Goal: Information Seeking & Learning: Understand process/instructions

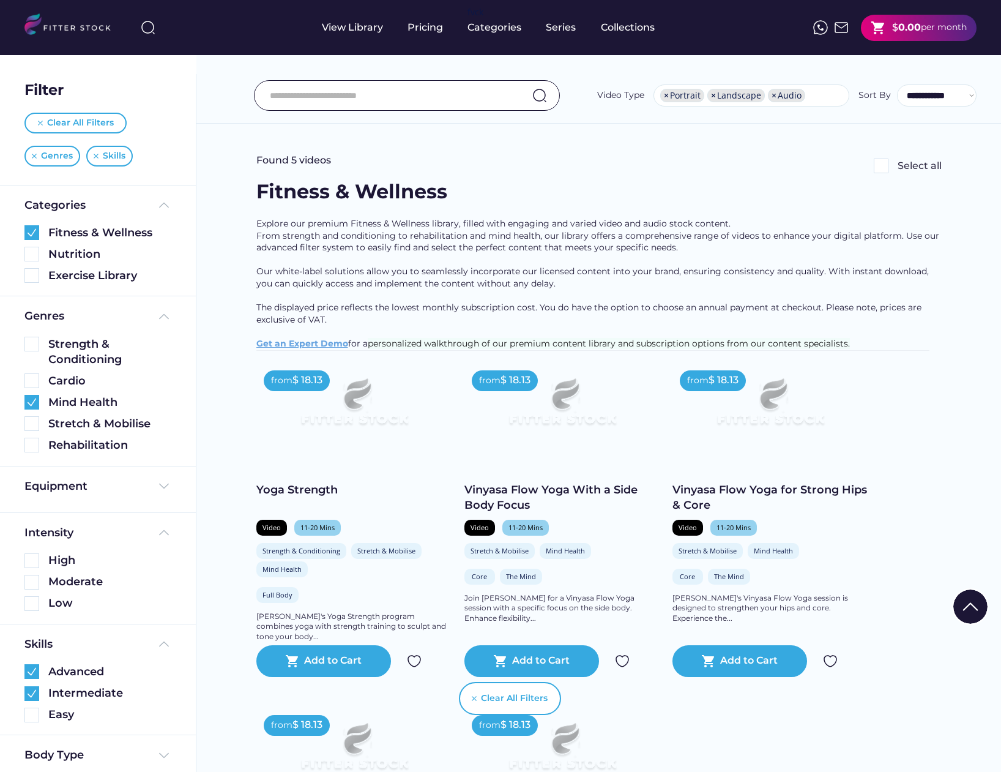
select select "**********"
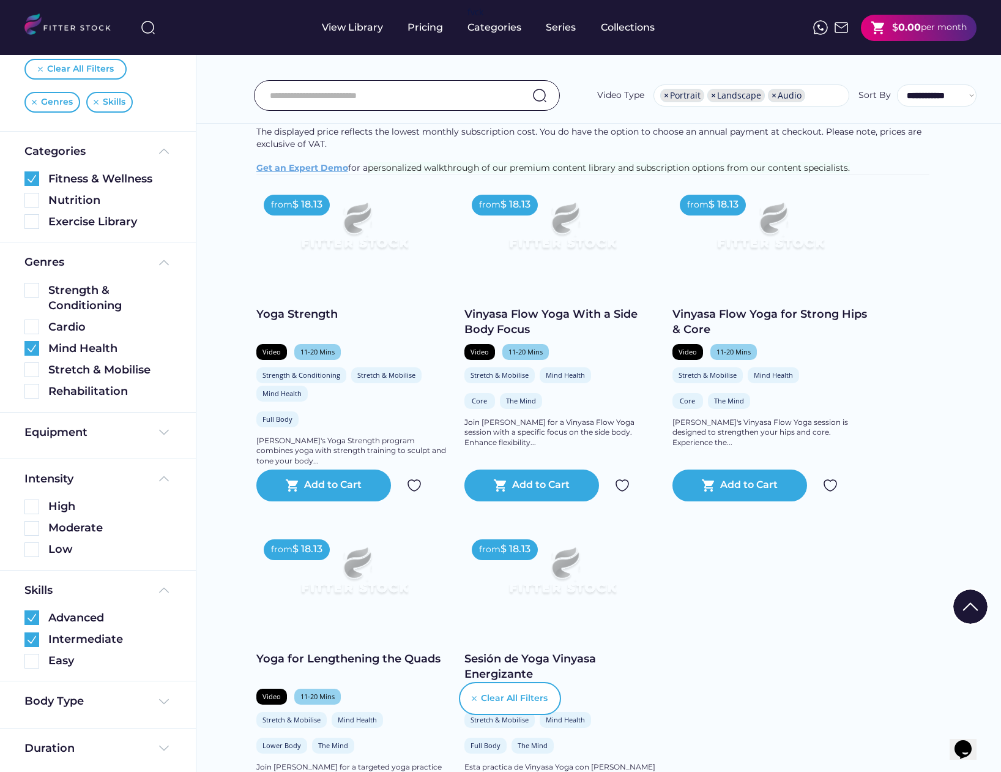
scroll to position [177, 0]
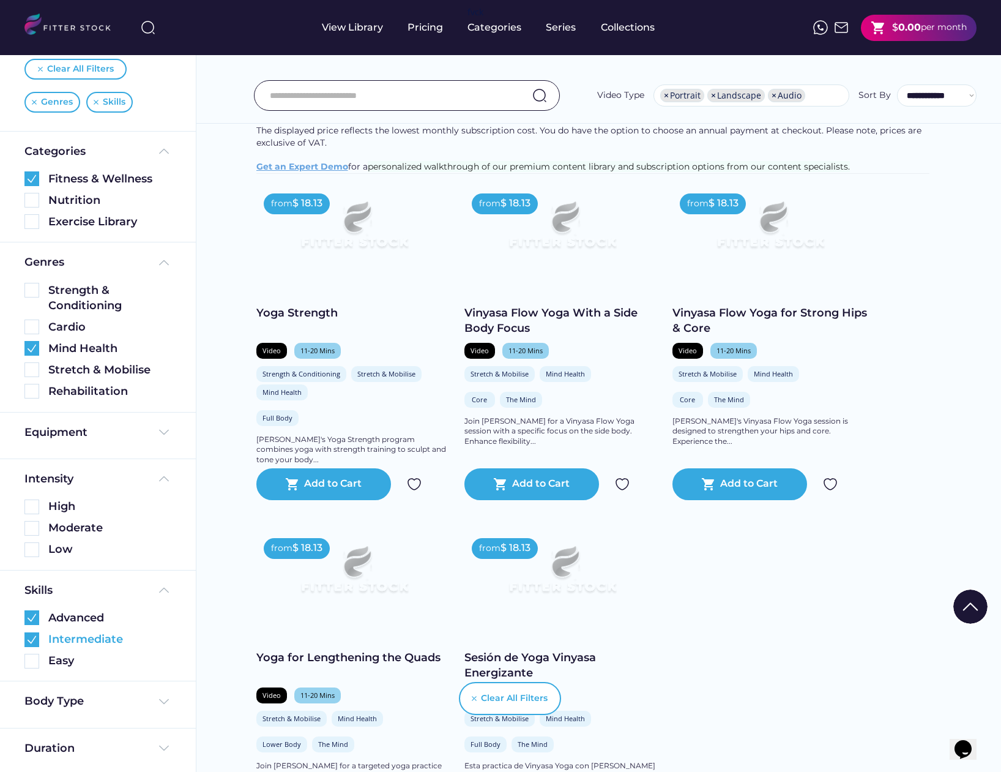
click at [31, 636] on img at bounding box center [31, 639] width 15 height 15
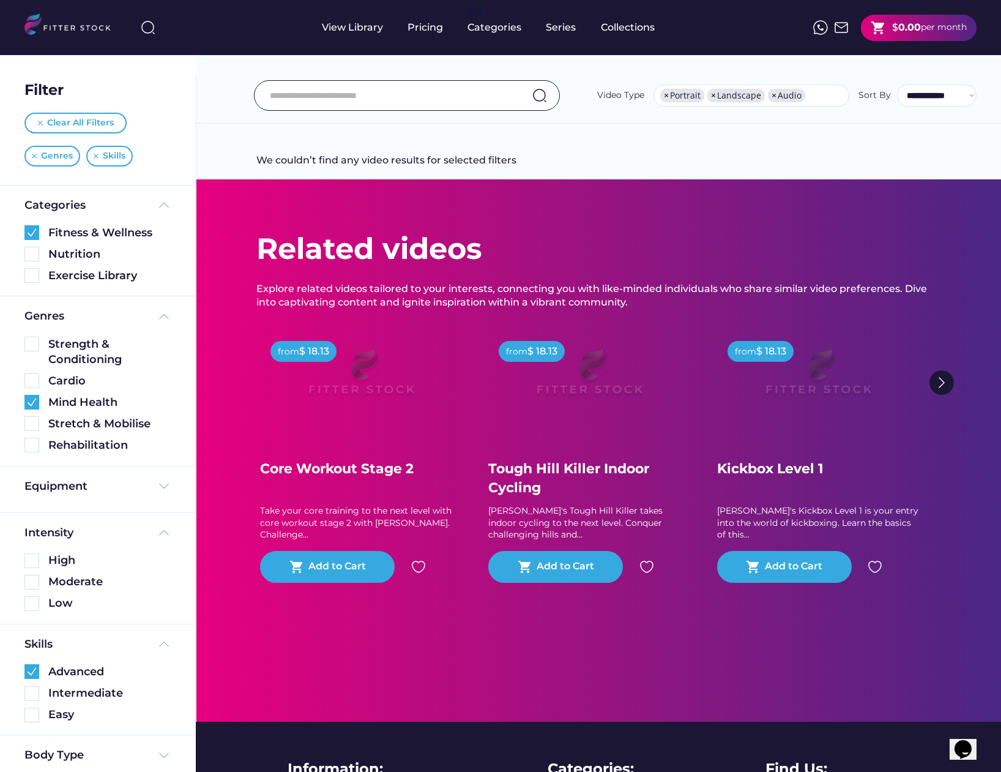
scroll to position [0, 0]
click at [32, 345] on img at bounding box center [31, 344] width 15 height 15
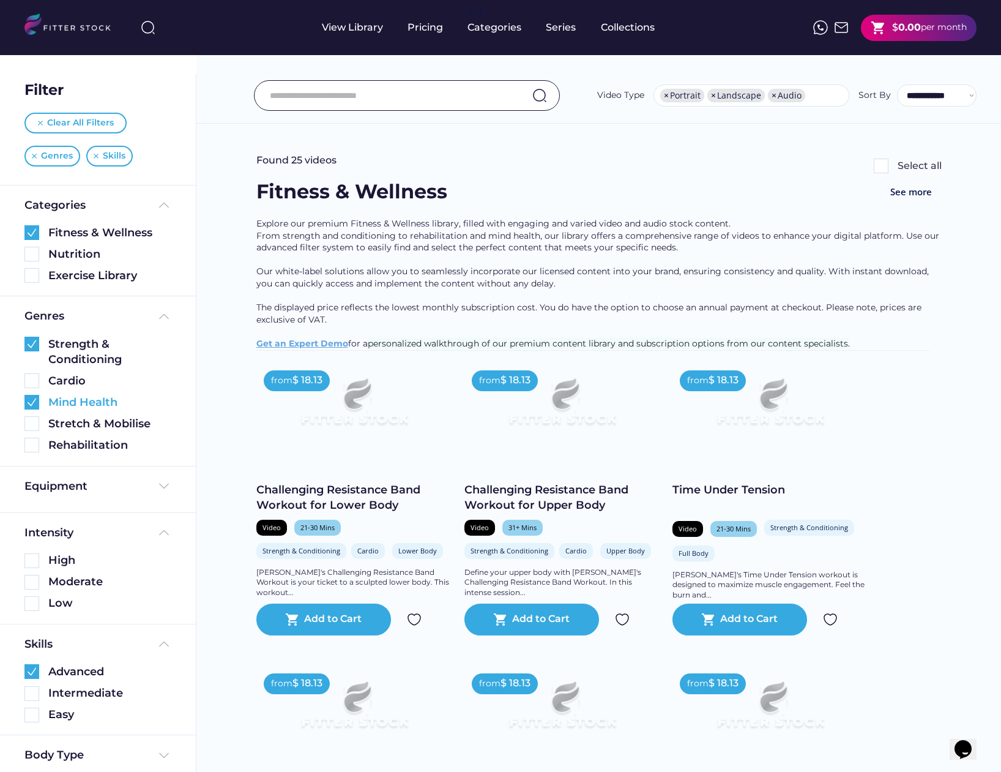
click at [29, 399] on img at bounding box center [31, 402] width 15 height 15
click at [31, 556] on img at bounding box center [31, 560] width 15 height 15
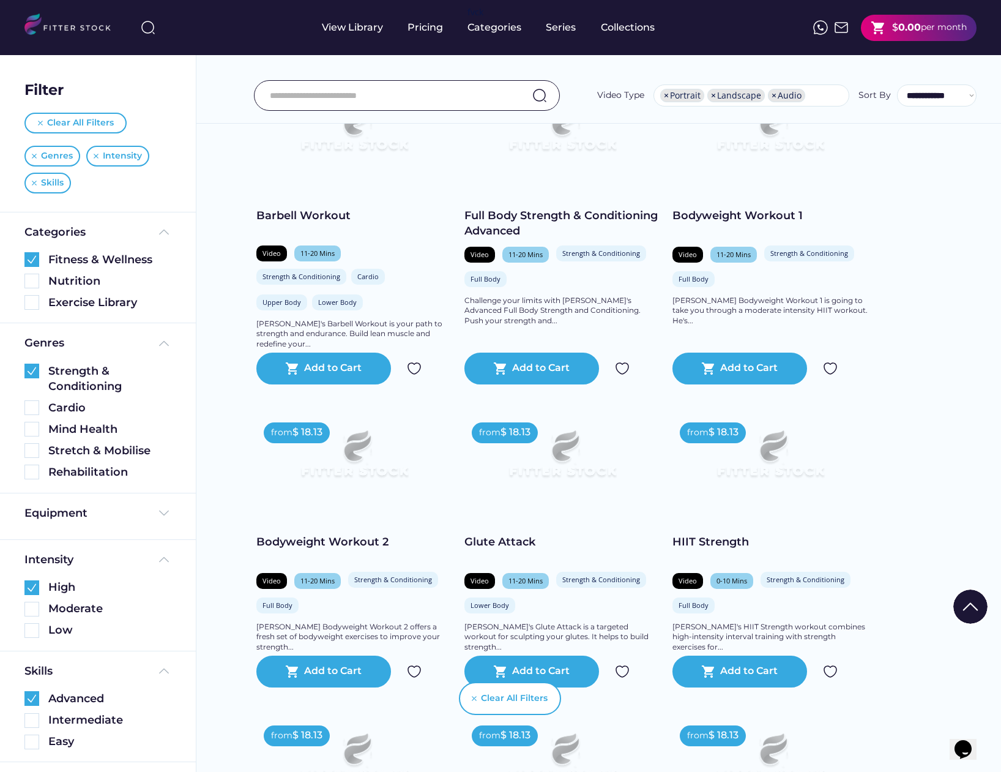
scroll to position [915, 0]
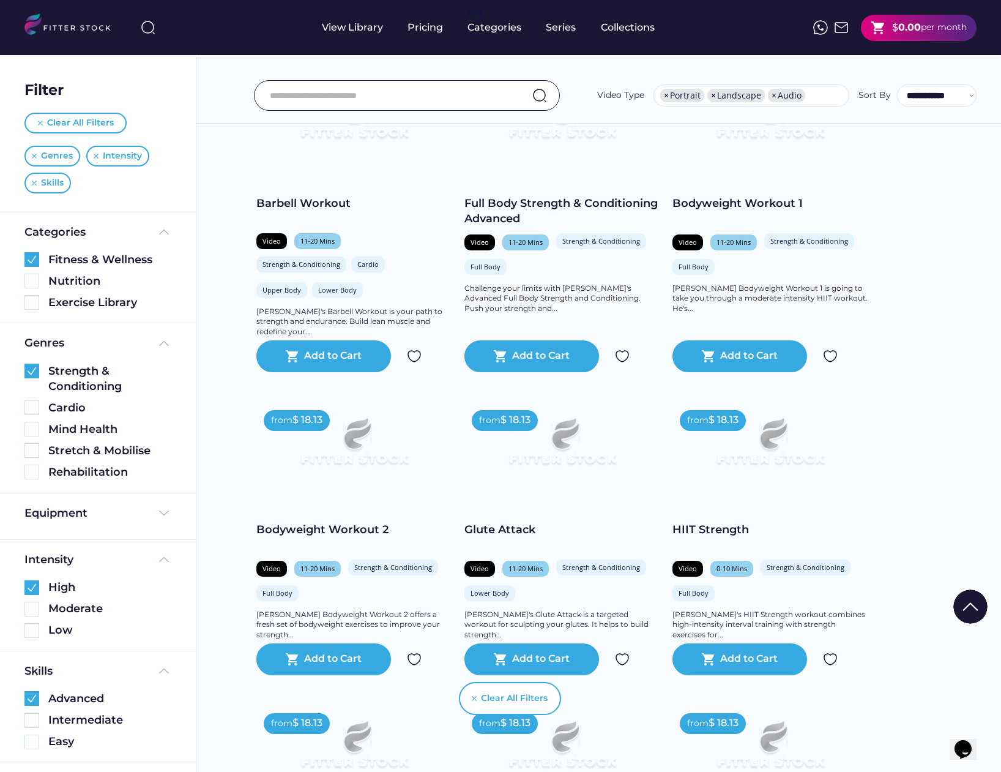
click at [625, 485] on img at bounding box center [562, 447] width 157 height 88
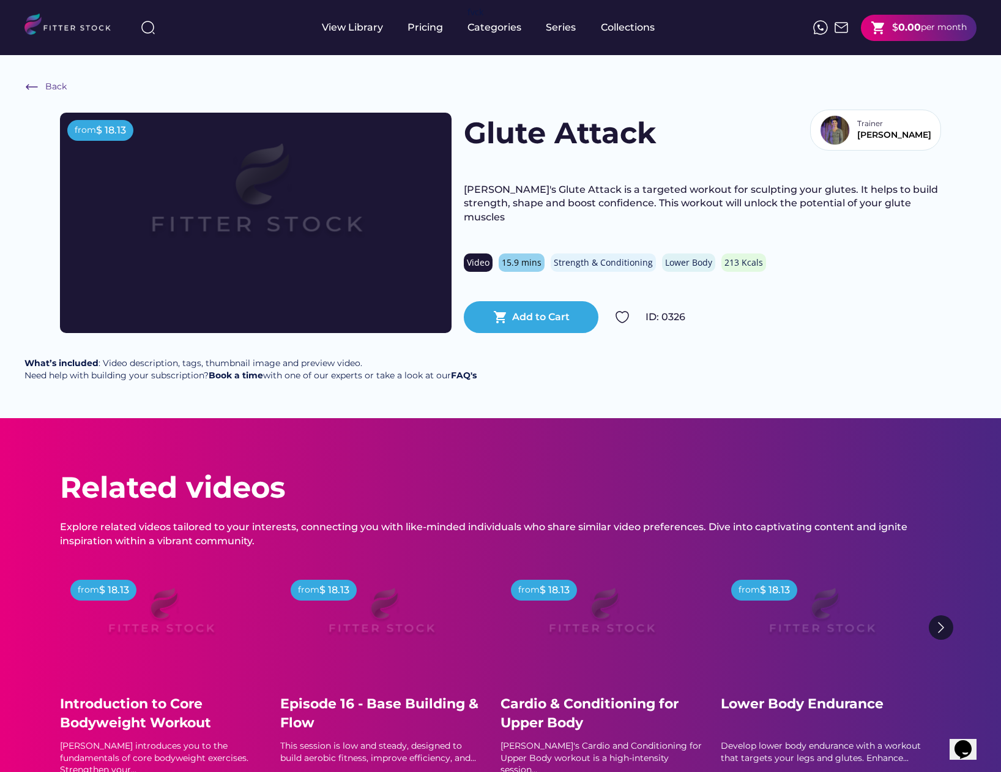
click at [897, 132] on div "Trainer Mirna" at bounding box center [875, 130] width 111 height 30
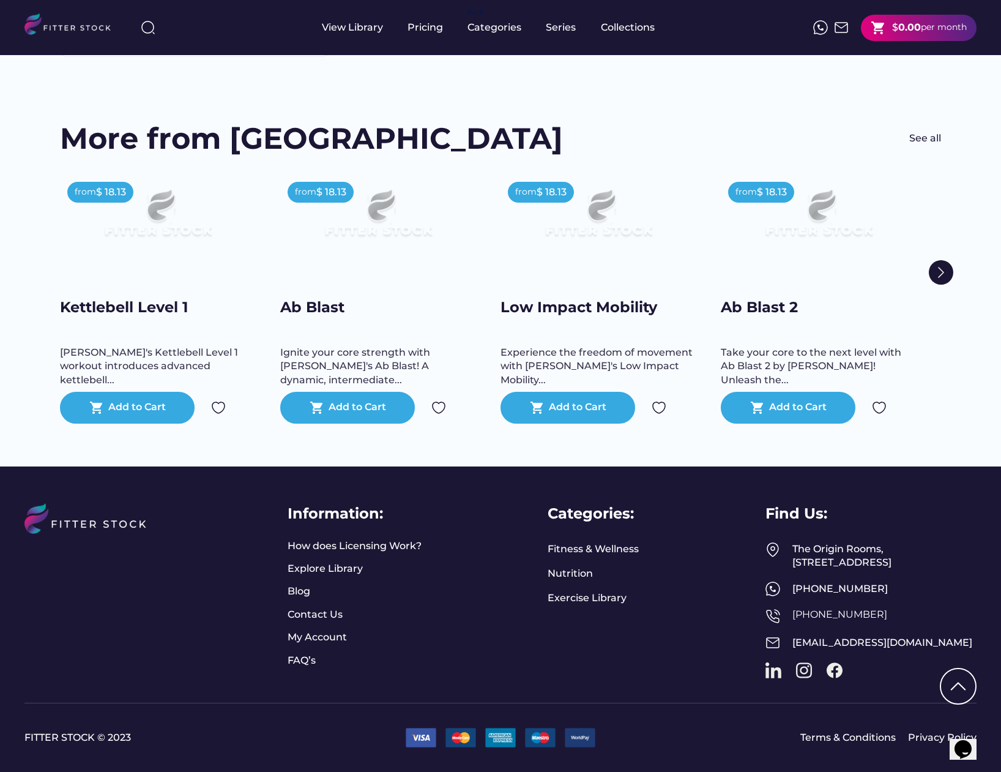
scroll to position [341, 0]
click at [379, 539] on link "How does Licensing Work?" at bounding box center [355, 545] width 134 height 13
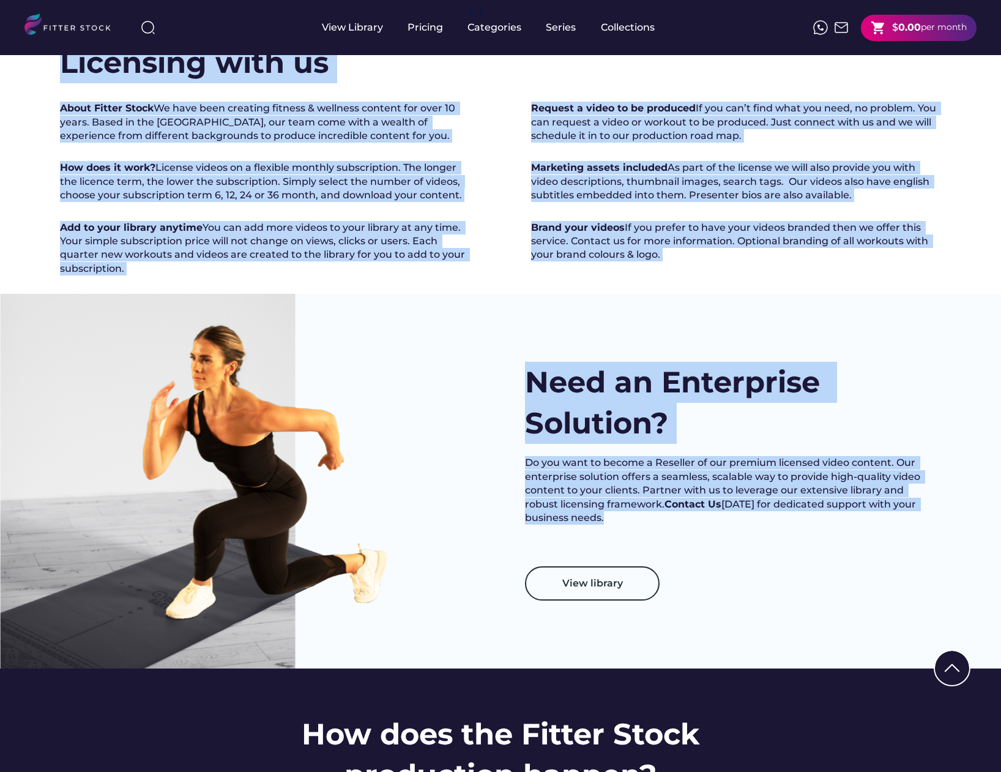
scroll to position [330, 0]
drag, startPoint x: 65, startPoint y: 114, endPoint x: 776, endPoint y: 606, distance: 864.7
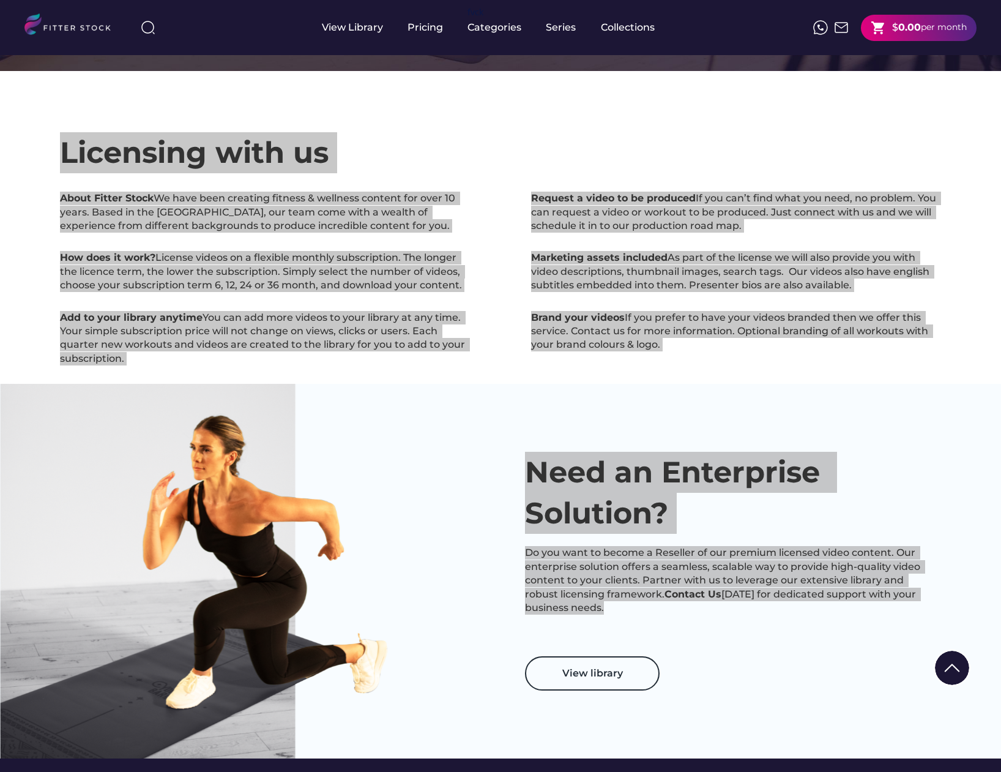
scroll to position [238, 0]
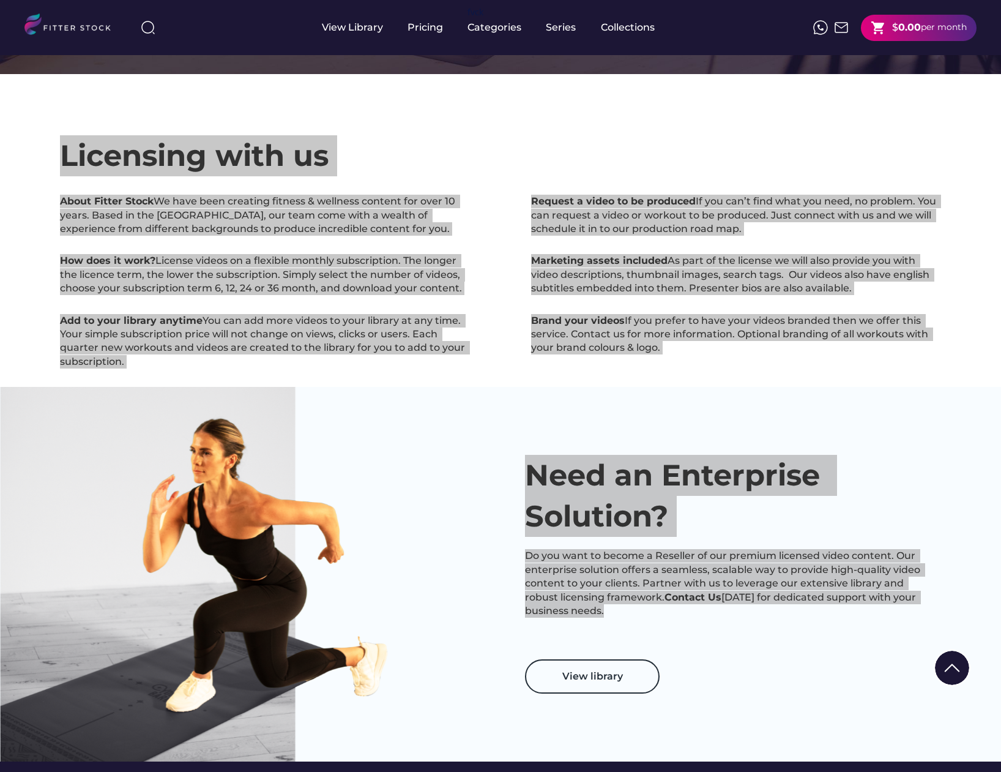
copy div "Welcome to Fitter Stock Ready to license video and audio stock content. Hundred…"
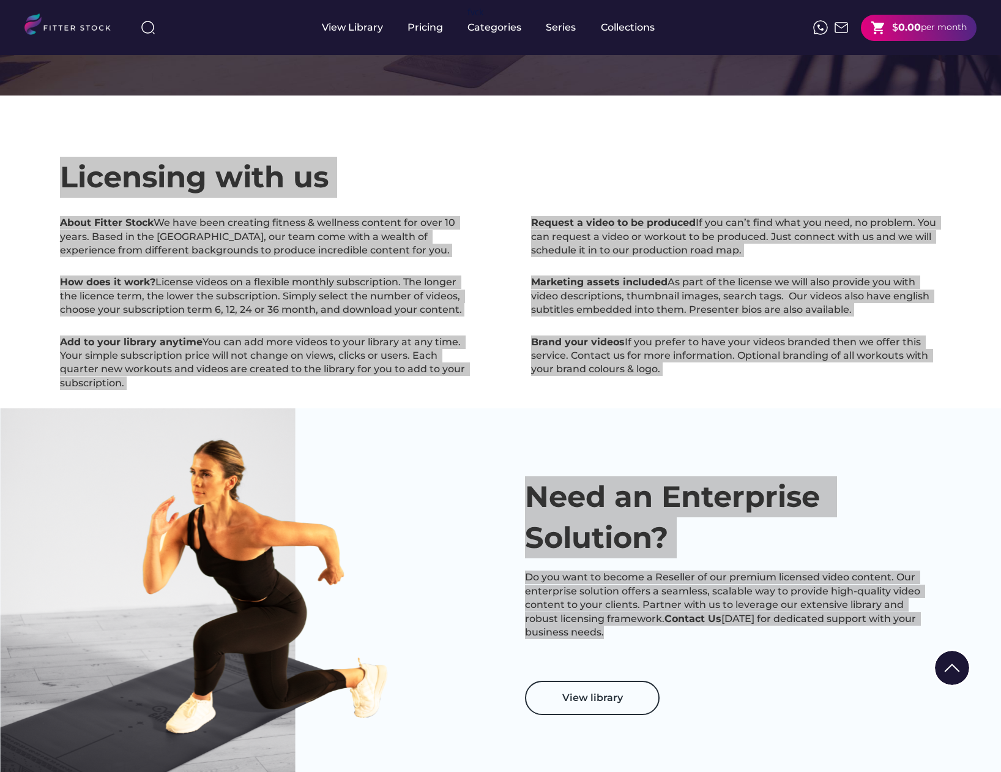
scroll to position [236, 0]
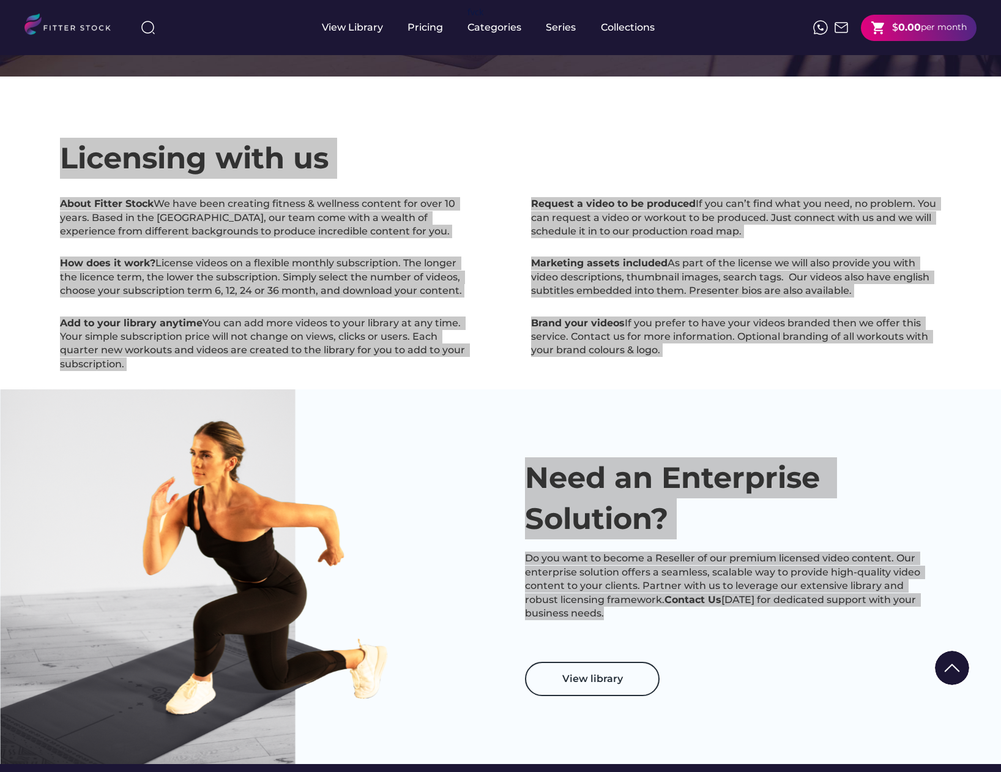
click at [391, 452] on div at bounding box center [220, 576] width 441 height 374
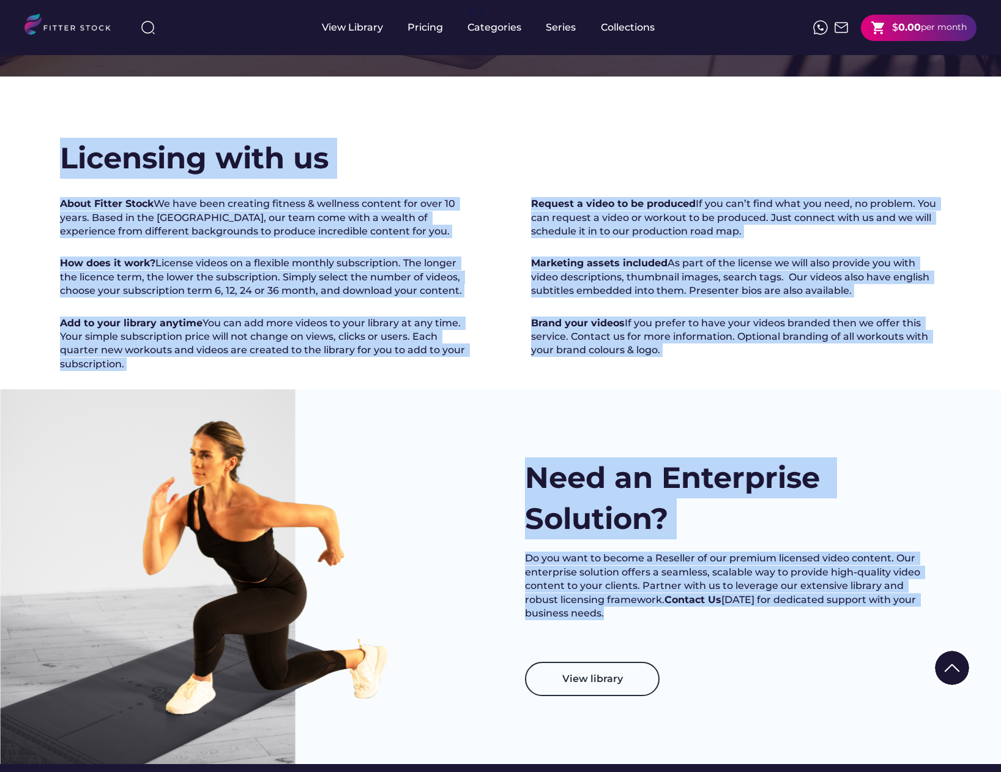
click at [391, 452] on div at bounding box center [220, 576] width 441 height 374
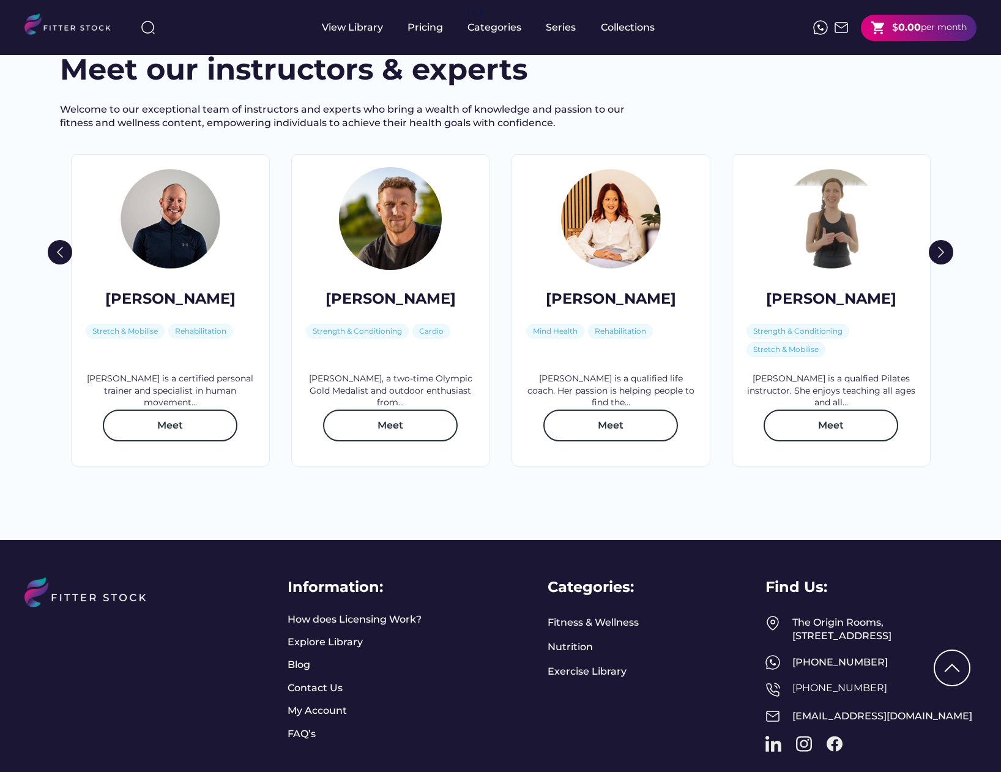
scroll to position [1720, 0]
click at [943, 264] on img at bounding box center [941, 252] width 24 height 24
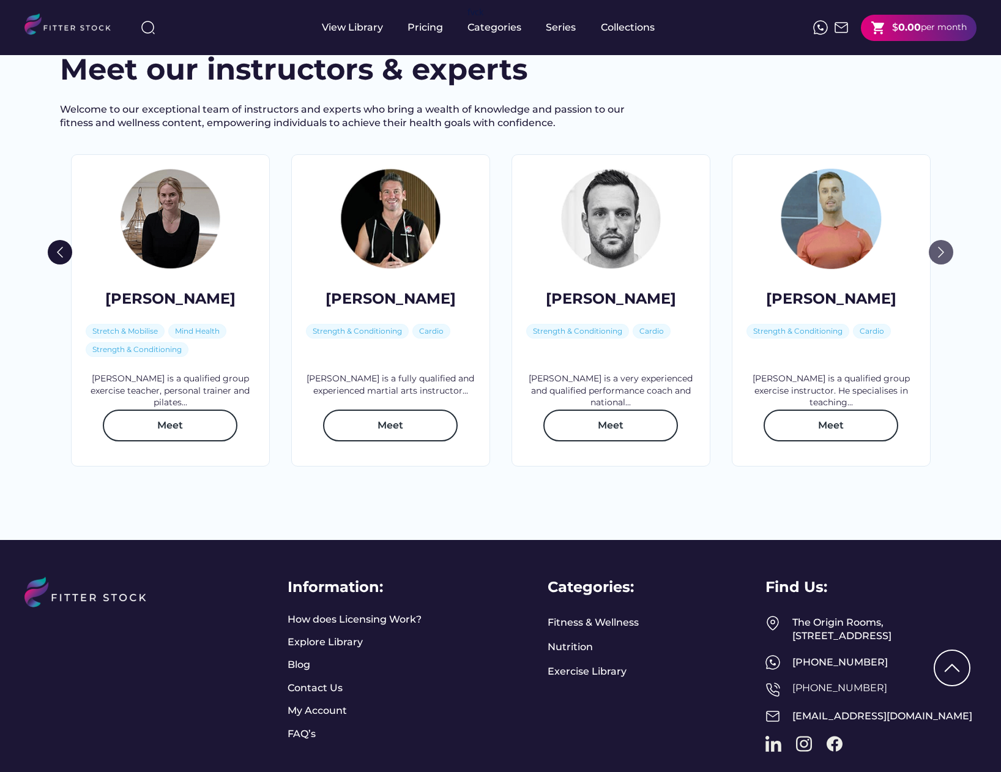
click at [944, 264] on img at bounding box center [941, 252] width 24 height 24
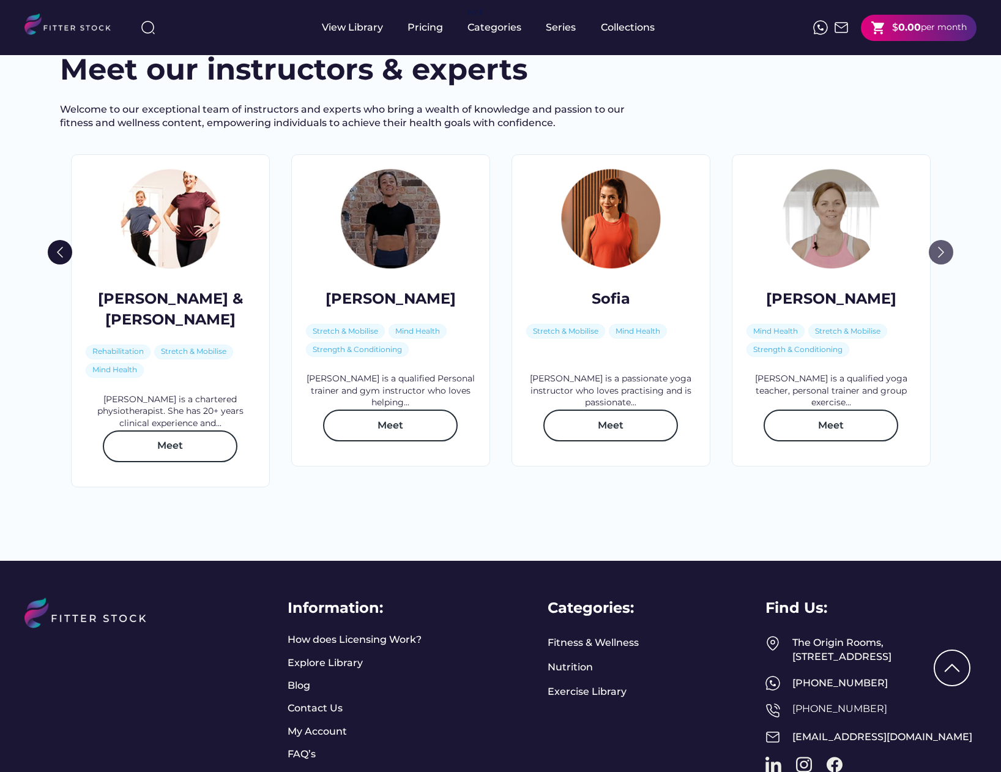
click at [944, 264] on img at bounding box center [941, 252] width 24 height 24
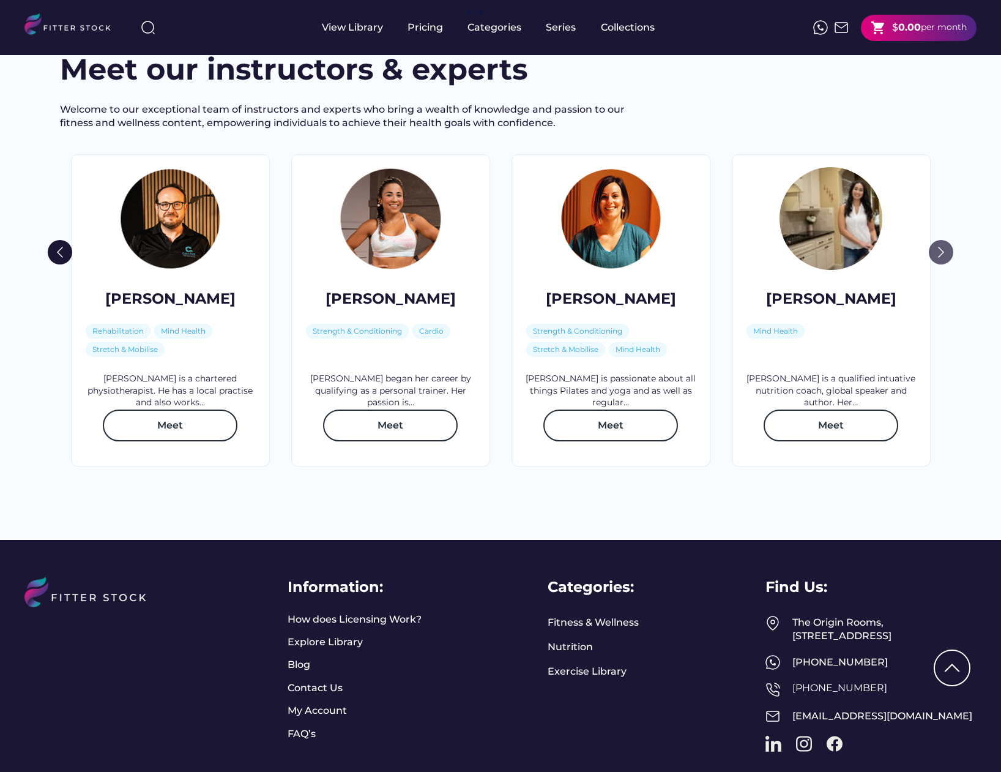
click at [944, 264] on img at bounding box center [941, 252] width 24 height 24
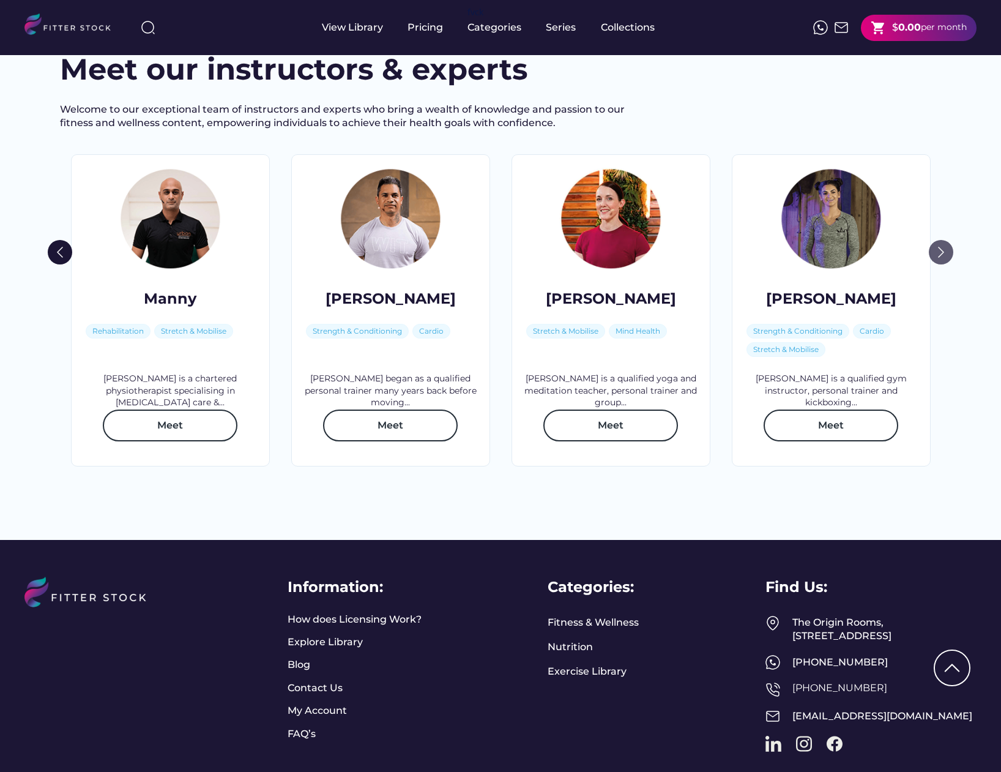
click at [944, 264] on img at bounding box center [941, 252] width 24 height 24
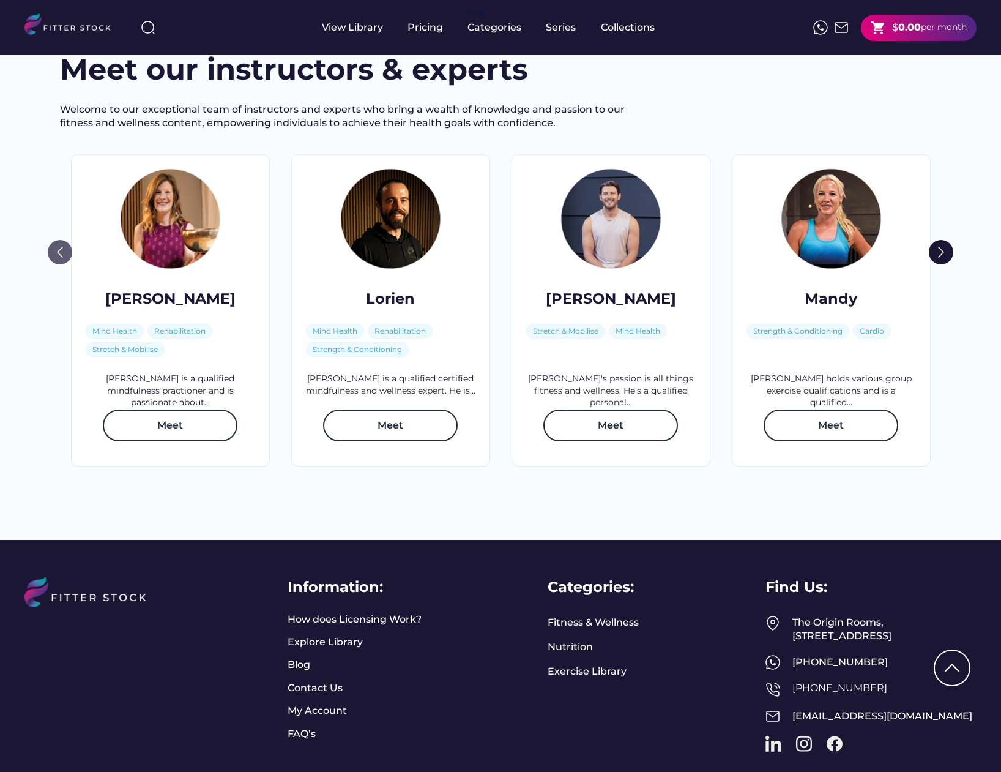
click at [53, 264] on img at bounding box center [60, 252] width 24 height 24
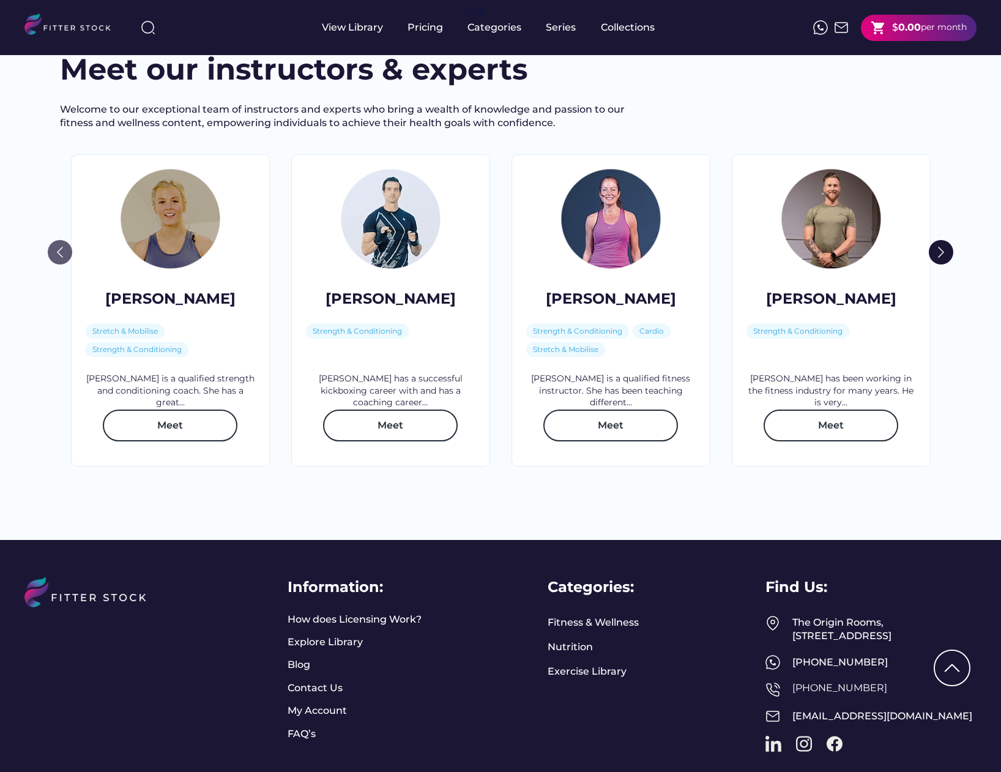
click at [59, 264] on img at bounding box center [60, 252] width 24 height 24
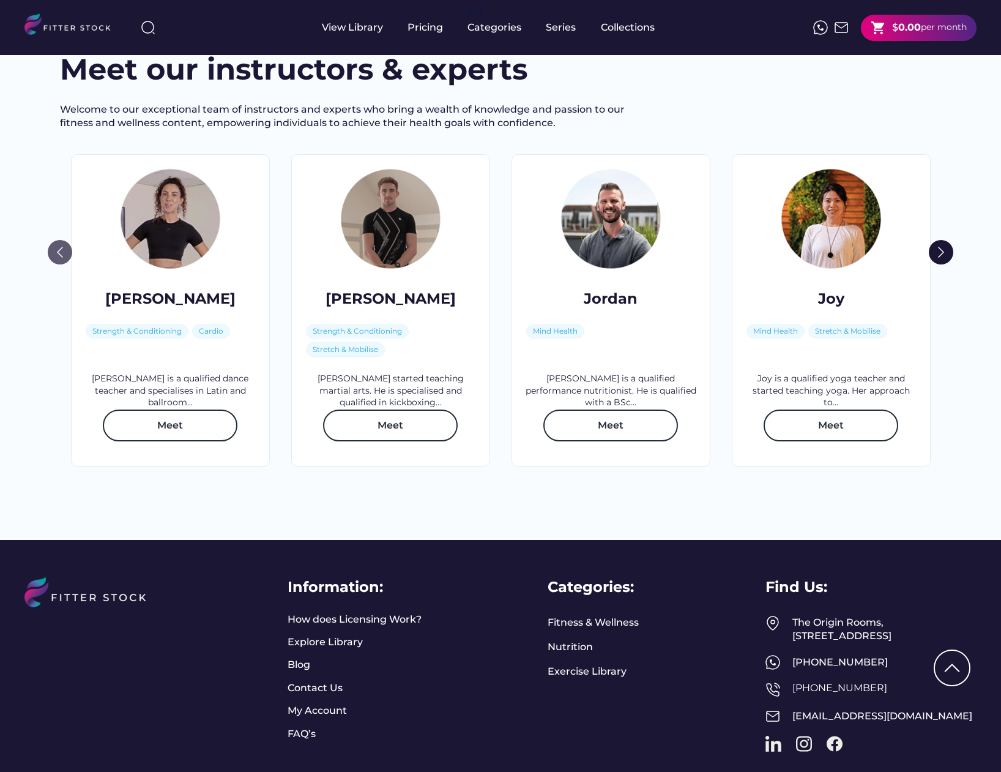
scroll to position [1720, 1]
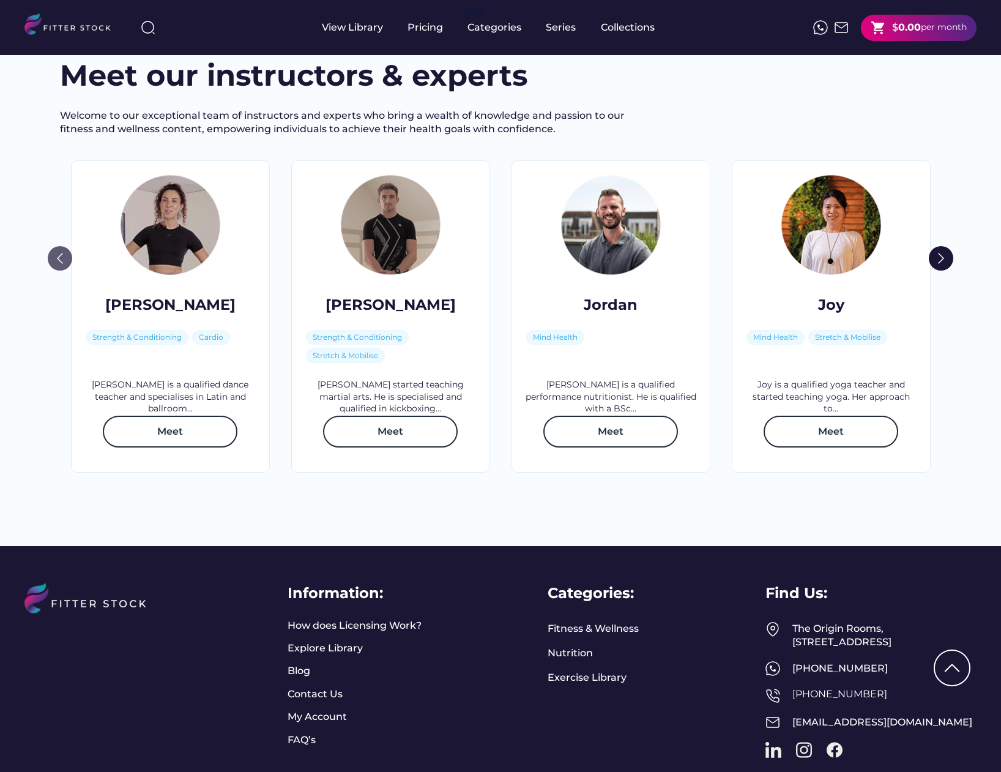
click at [59, 270] on img at bounding box center [60, 258] width 24 height 24
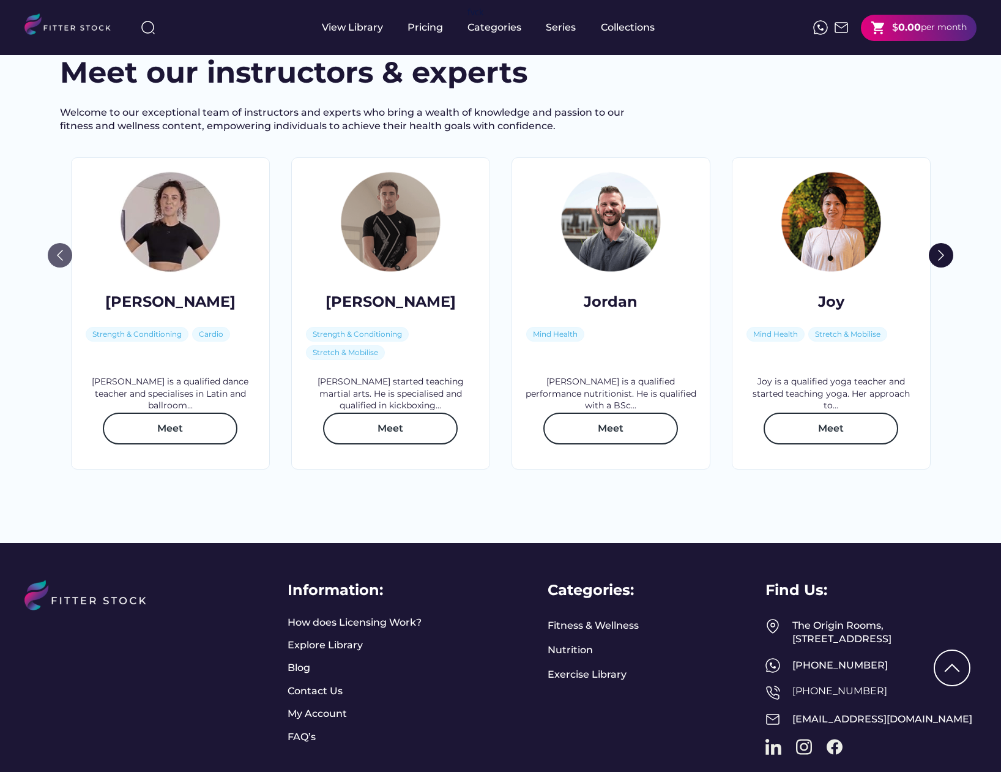
scroll to position [1719, 1]
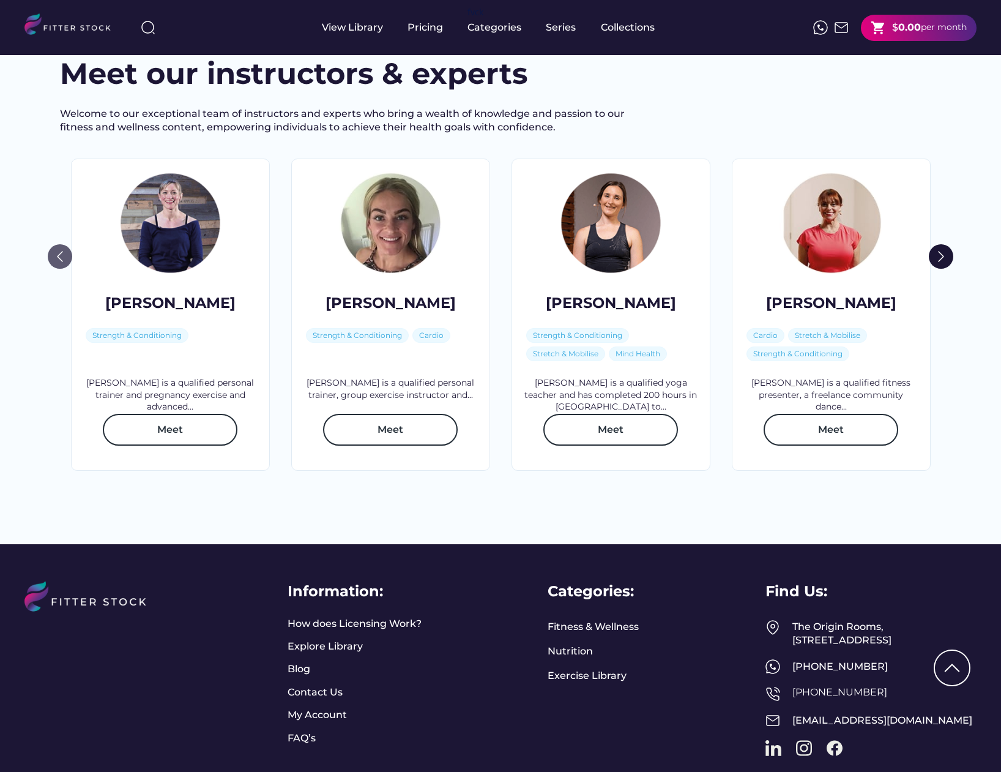
click at [59, 269] on img at bounding box center [60, 256] width 24 height 24
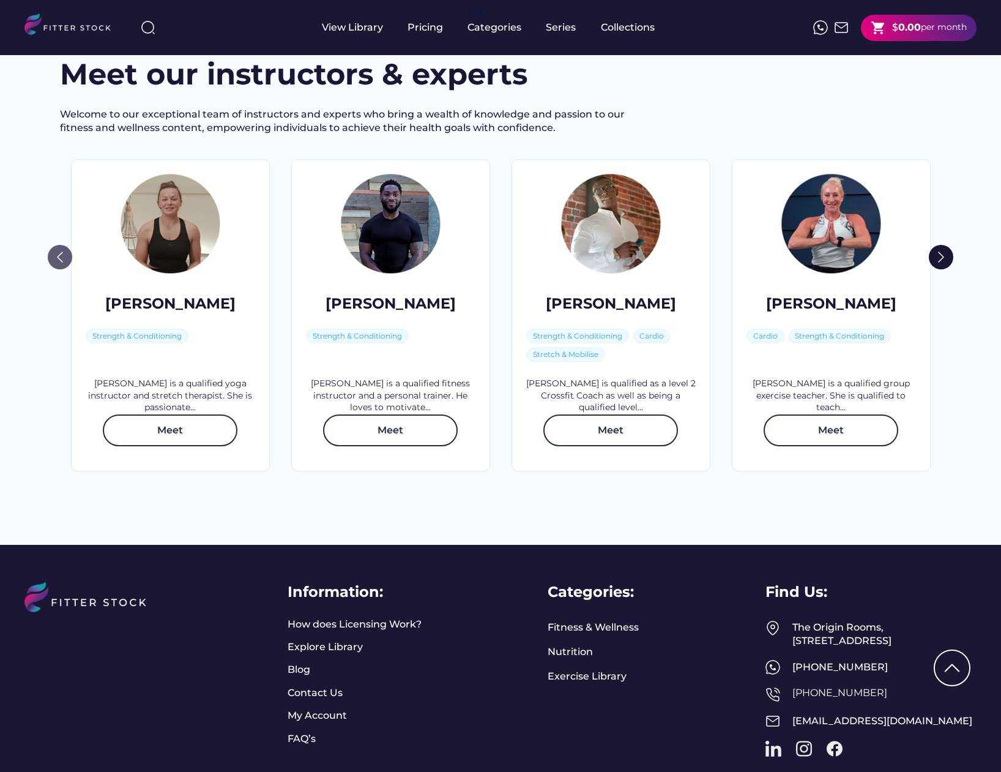
click at [59, 269] on img at bounding box center [60, 257] width 24 height 24
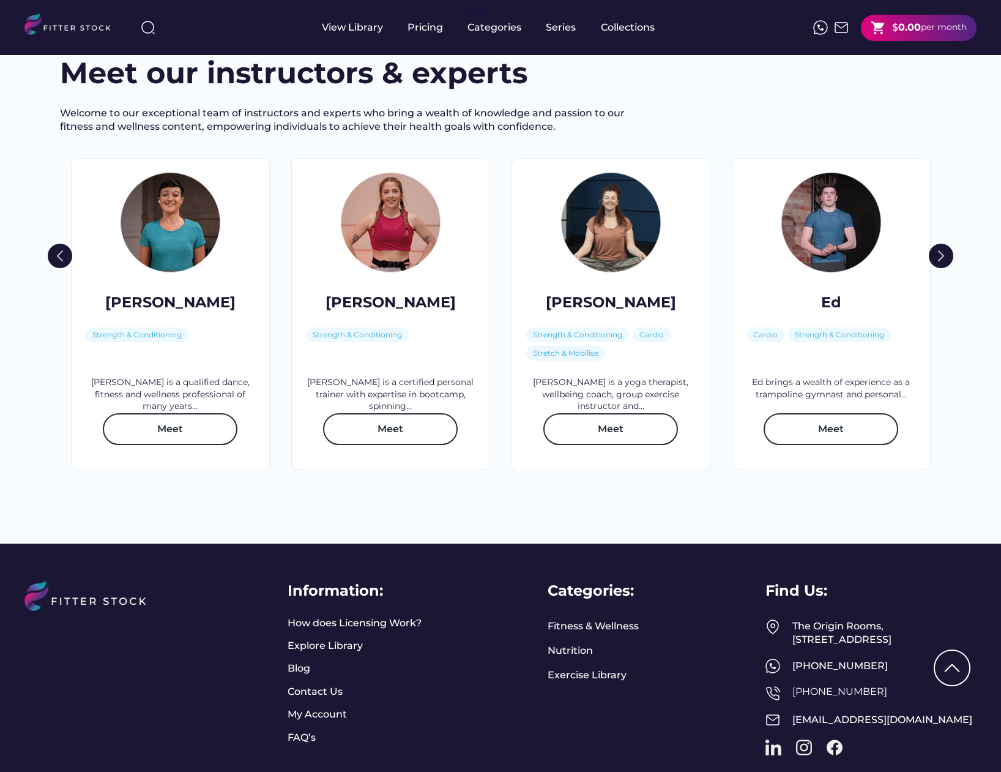
scroll to position [1716, 0]
click at [941, 268] on img at bounding box center [941, 256] width 24 height 24
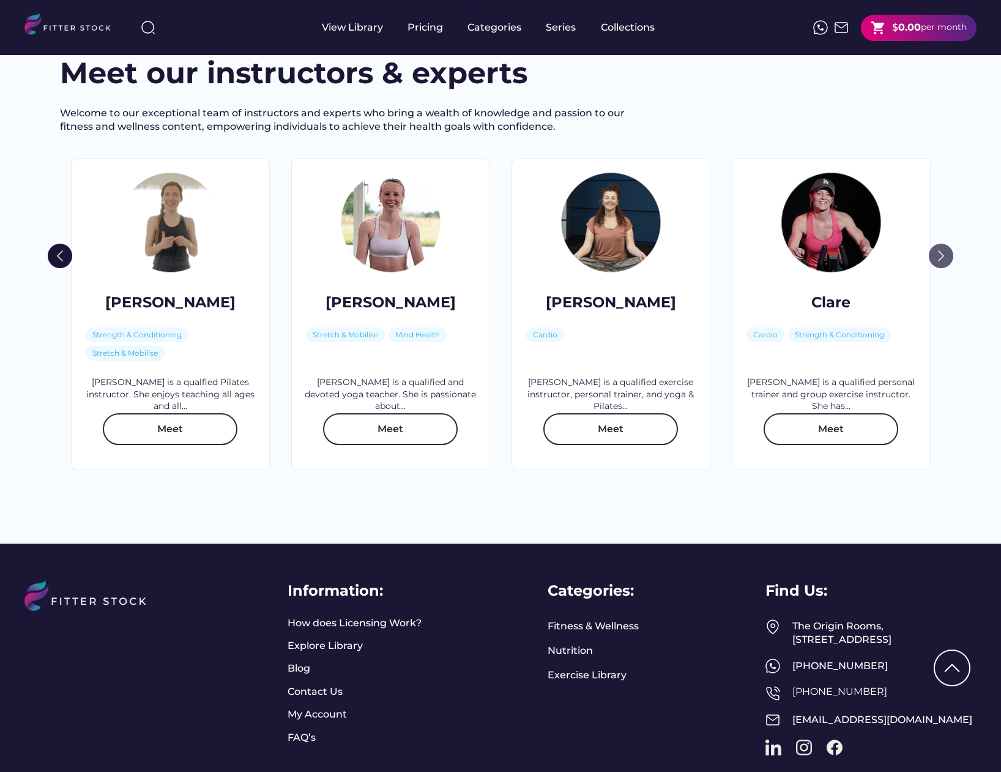
click at [941, 268] on img at bounding box center [941, 256] width 24 height 24
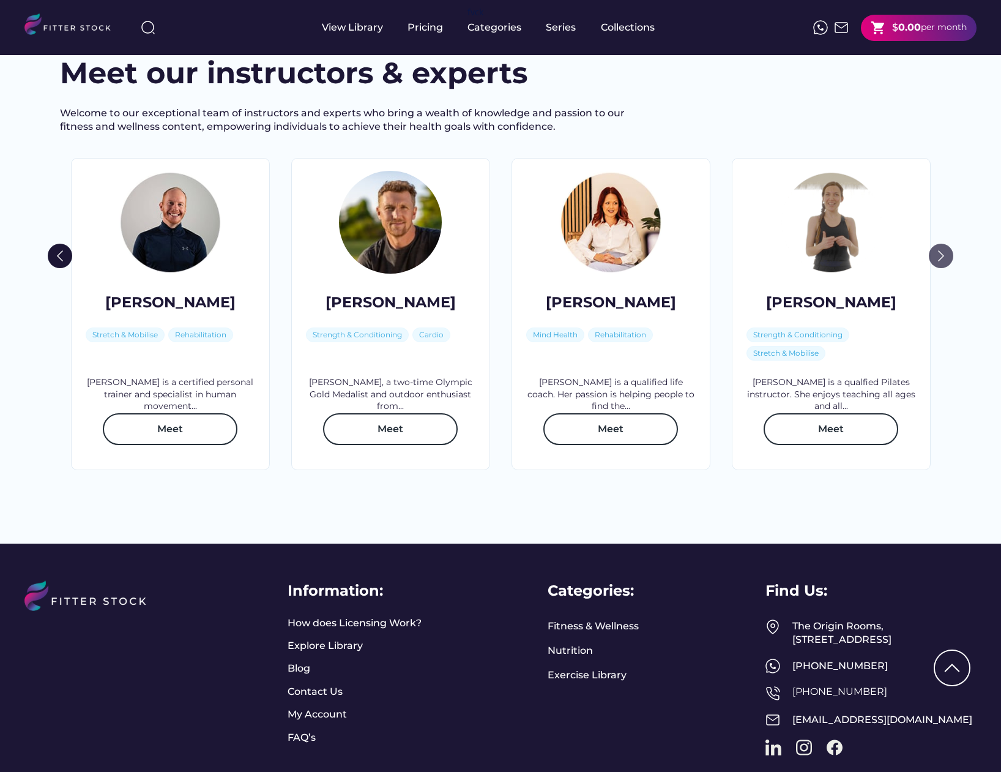
click at [941, 268] on img at bounding box center [941, 256] width 24 height 24
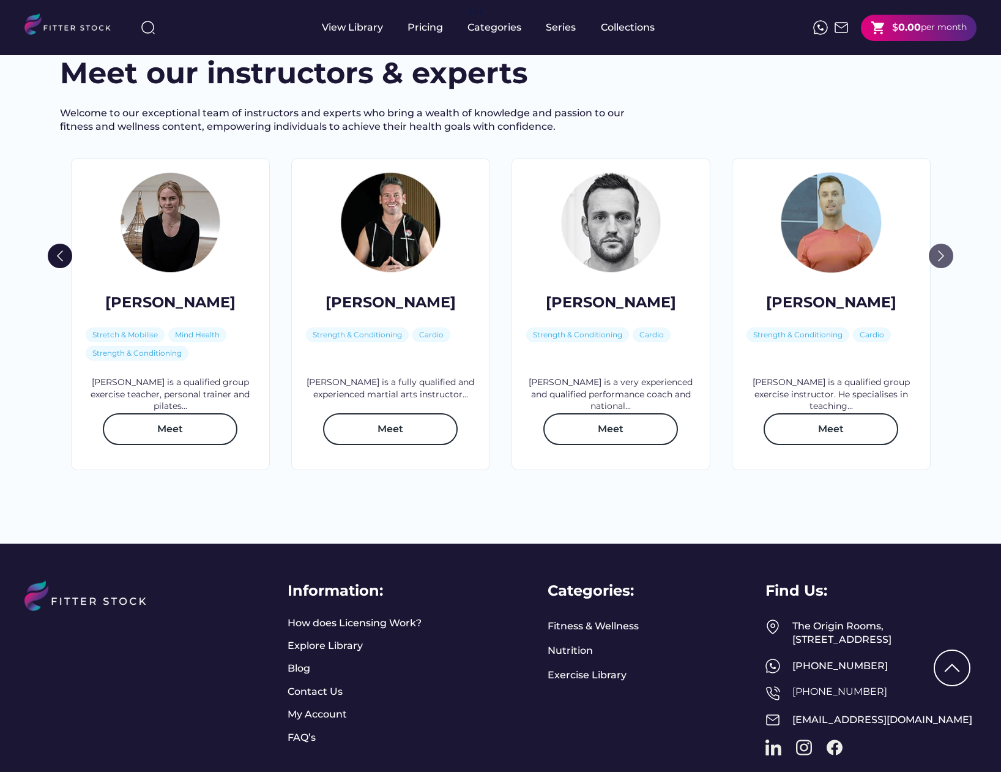
click at [941, 268] on img at bounding box center [941, 256] width 24 height 24
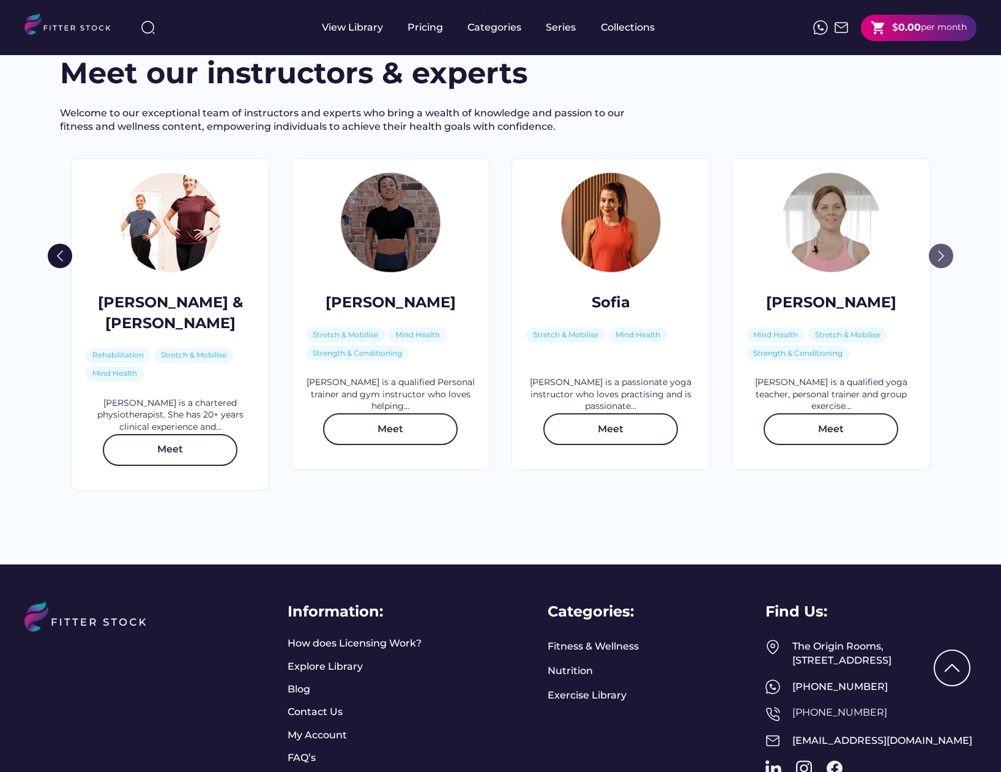
click at [941, 268] on img at bounding box center [941, 256] width 24 height 24
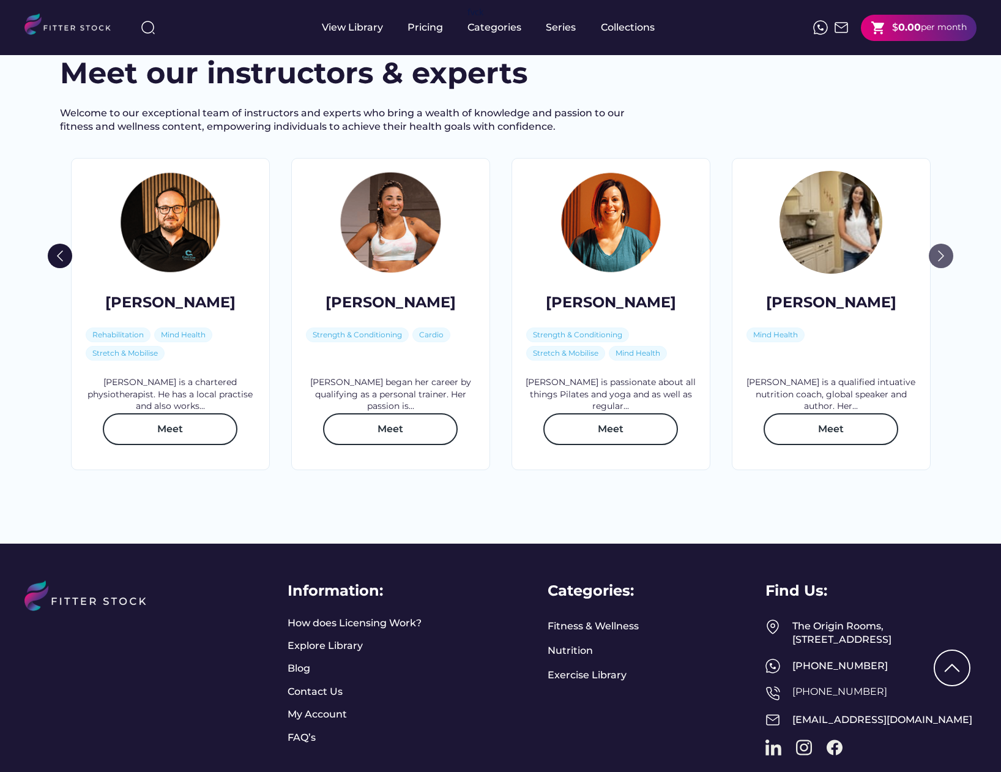
click at [941, 268] on img at bounding box center [941, 256] width 24 height 24
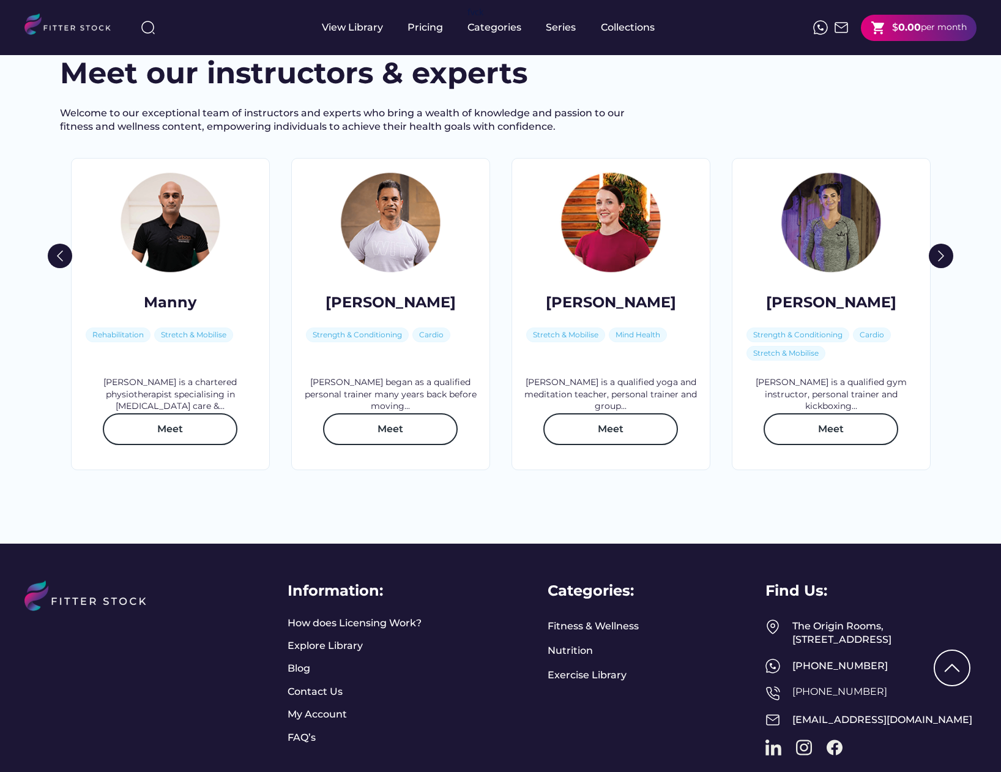
click at [810, 263] on div at bounding box center [831, 222] width 103 height 103
